Goal: Feedback & Contribution: Leave review/rating

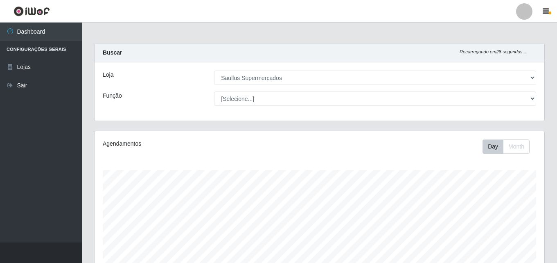
select select "423"
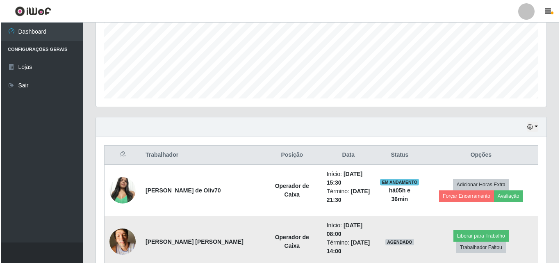
scroll to position [238, 0]
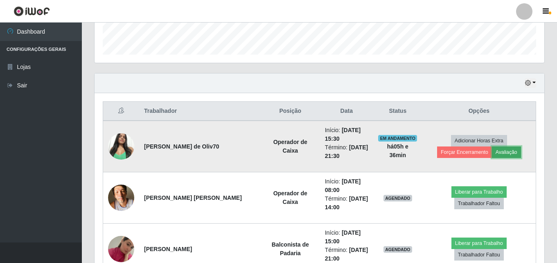
click at [492, 155] on button "Avaliação" at bounding box center [506, 151] width 29 height 11
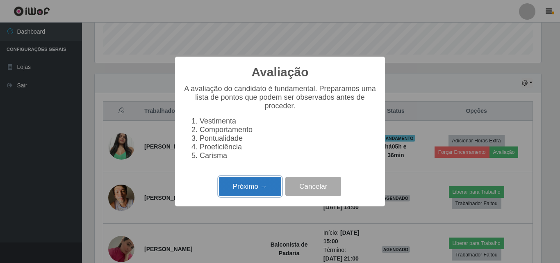
click at [274, 196] on button "Próximo →" at bounding box center [250, 186] width 62 height 19
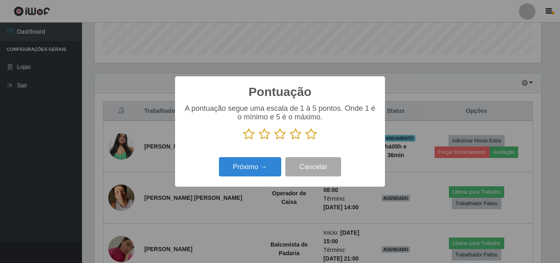
scroll to position [409445, 409169]
click at [295, 136] on icon at bounding box center [295, 134] width 11 height 12
click at [290, 140] on input "radio" at bounding box center [290, 140] width 0 height 0
click at [295, 136] on icon at bounding box center [295, 134] width 11 height 12
click at [290, 140] on input "radio" at bounding box center [290, 140] width 0 height 0
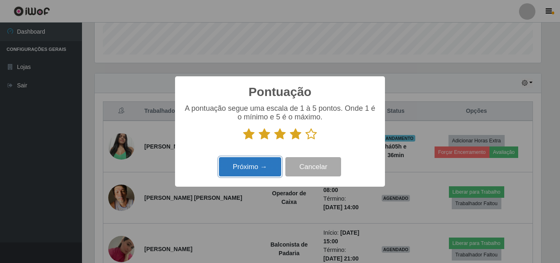
click at [265, 174] on button "Próximo →" at bounding box center [250, 166] width 62 height 19
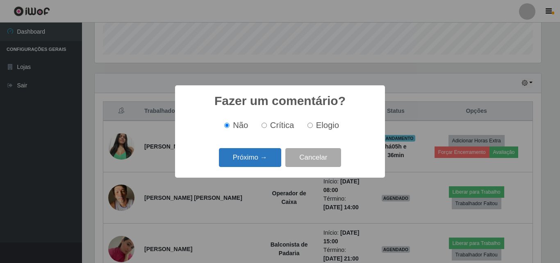
click at [269, 163] on button "Próximo →" at bounding box center [250, 157] width 62 height 19
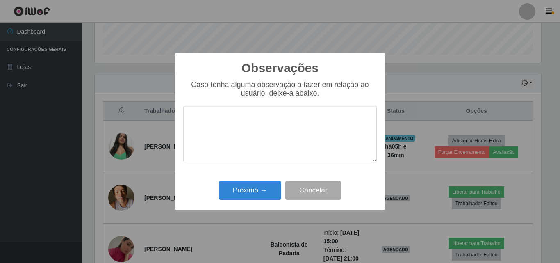
click at [283, 150] on textarea at bounding box center [279, 134] width 193 height 56
type textarea "otima profissional"
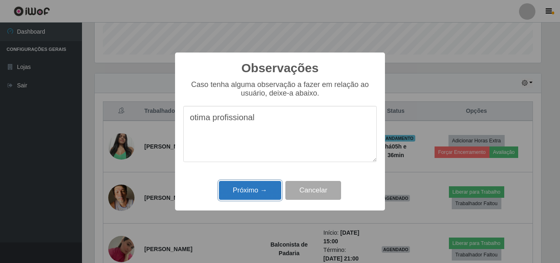
click at [266, 187] on button "Próximo →" at bounding box center [250, 190] width 62 height 19
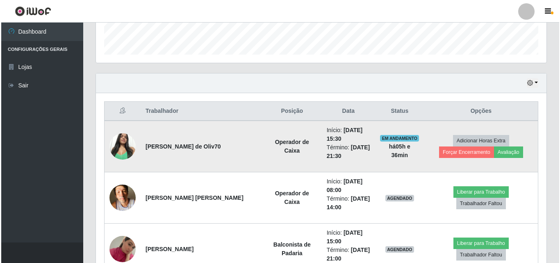
scroll to position [178, 0]
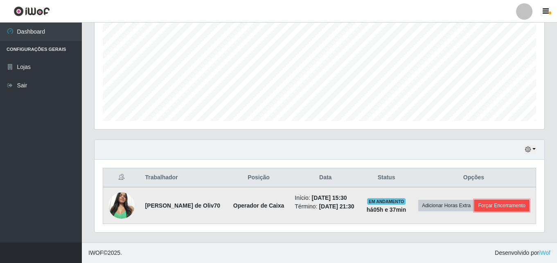
click at [475, 208] on button "Forçar Encerramento" at bounding box center [502, 204] width 55 height 11
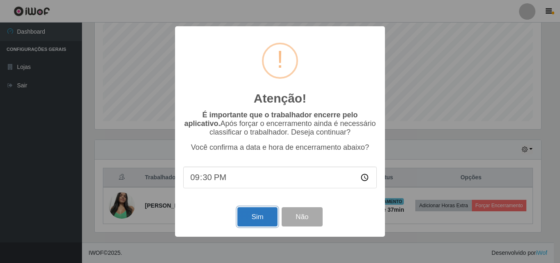
click at [266, 221] on button "Sim" at bounding box center [257, 216] width 40 height 19
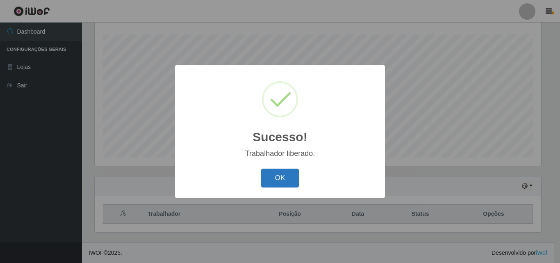
click at [291, 176] on button "OK" at bounding box center [280, 177] width 38 height 19
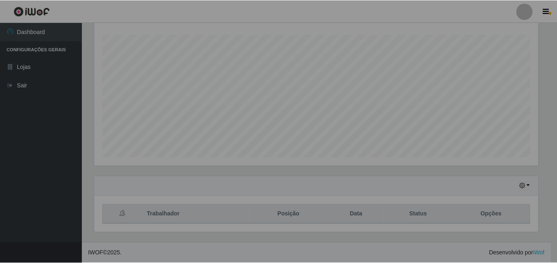
scroll to position [170, 450]
